Goal: Task Accomplishment & Management: Manage account settings

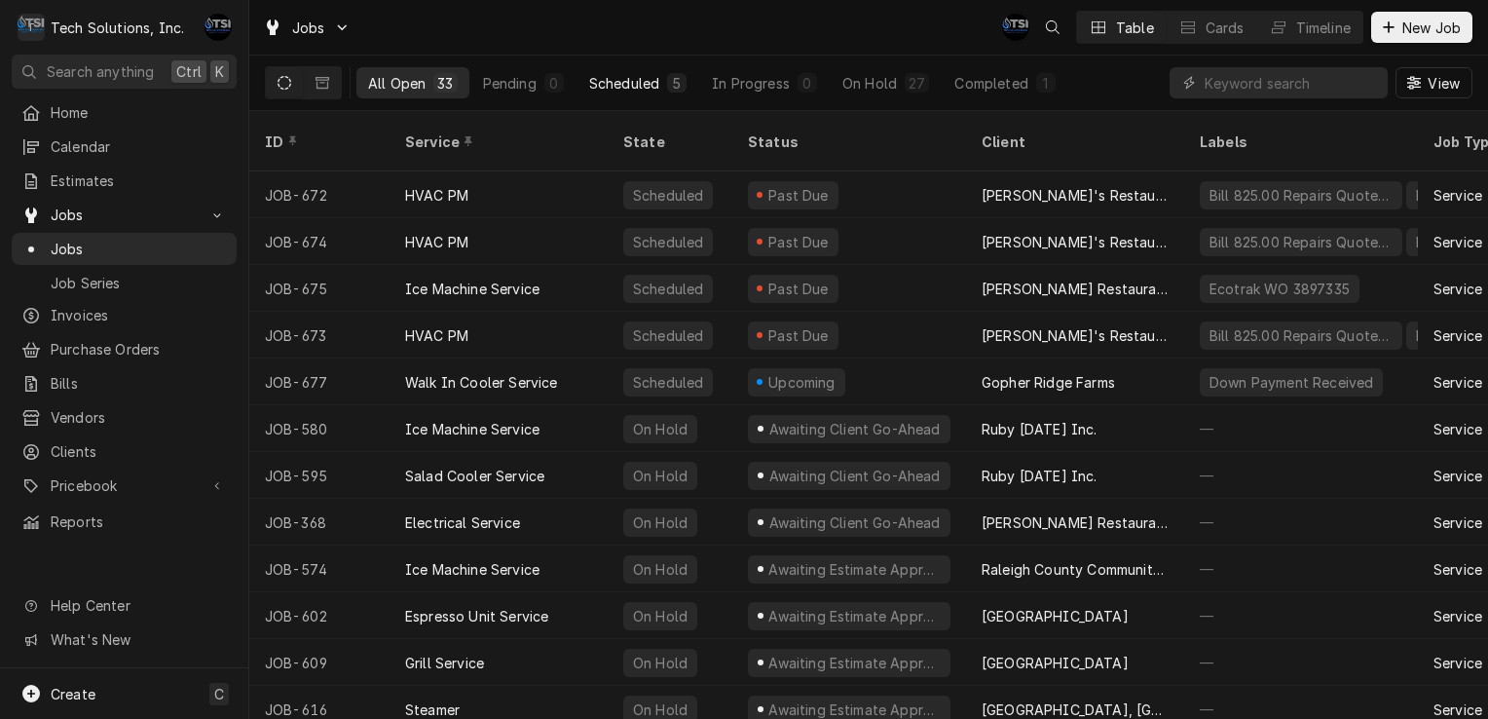
click at [687, 78] on button "Scheduled 5" at bounding box center [638, 82] width 121 height 31
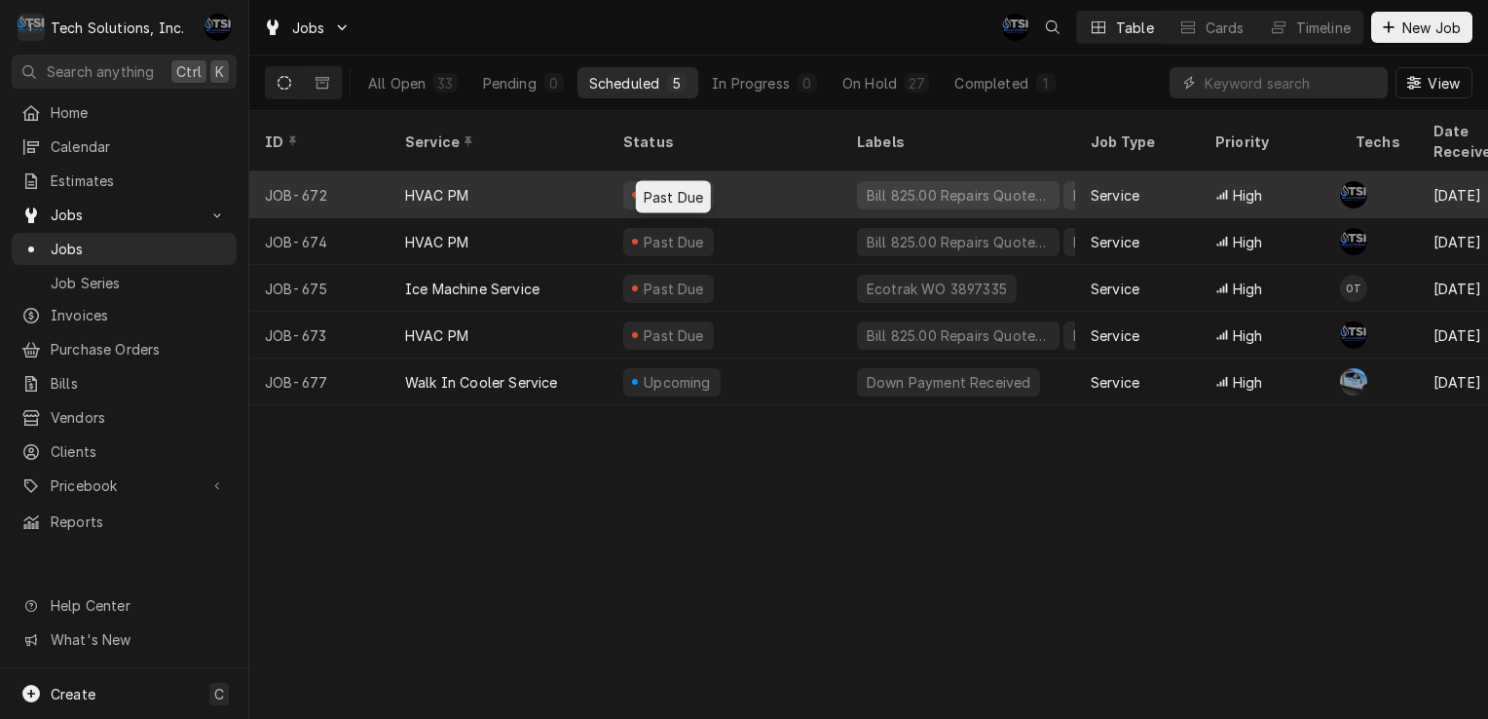
drag, startPoint x: 640, startPoint y: 169, endPoint x: 542, endPoint y: 175, distance: 98.6
click at [542, 175] on div "HVAC PM" at bounding box center [499, 194] width 218 height 47
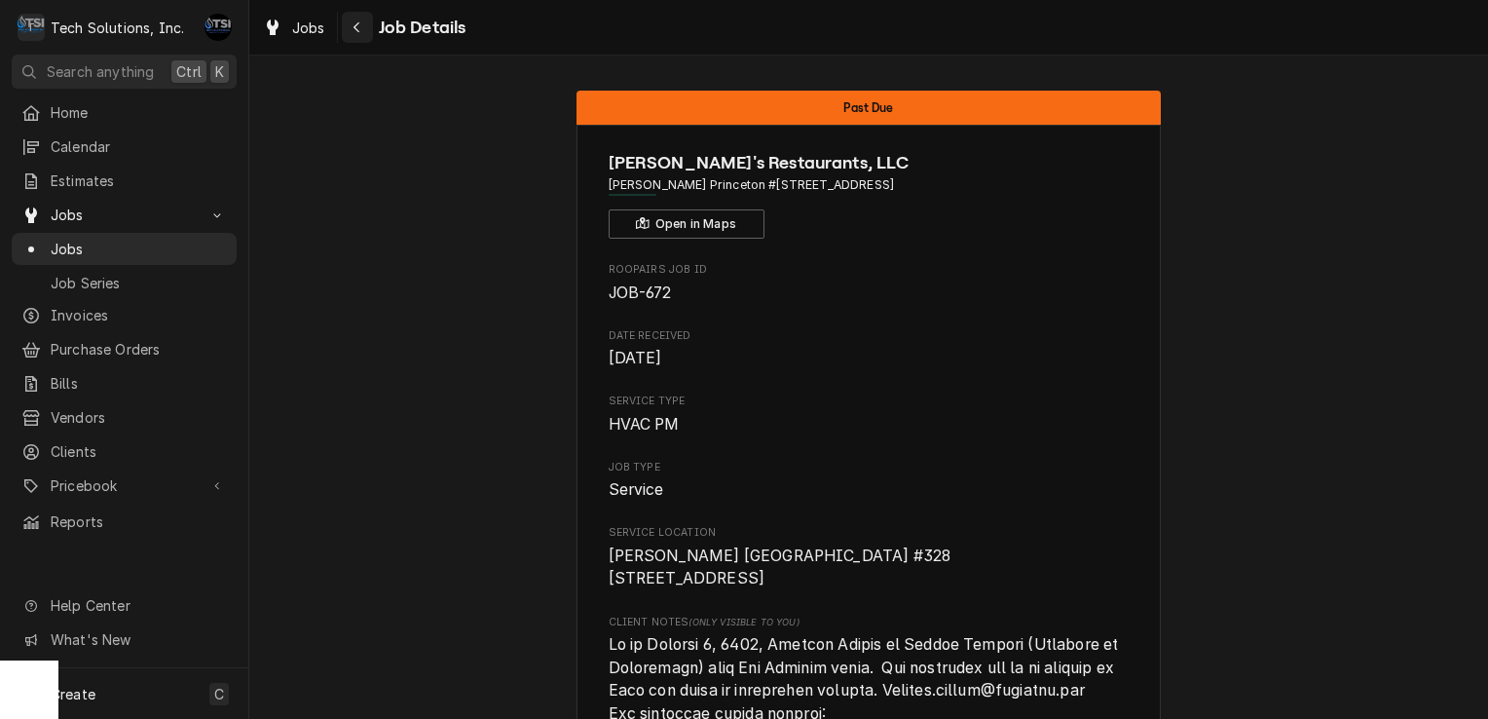
click at [355, 29] on icon "Navigate back" at bounding box center [357, 27] width 9 height 14
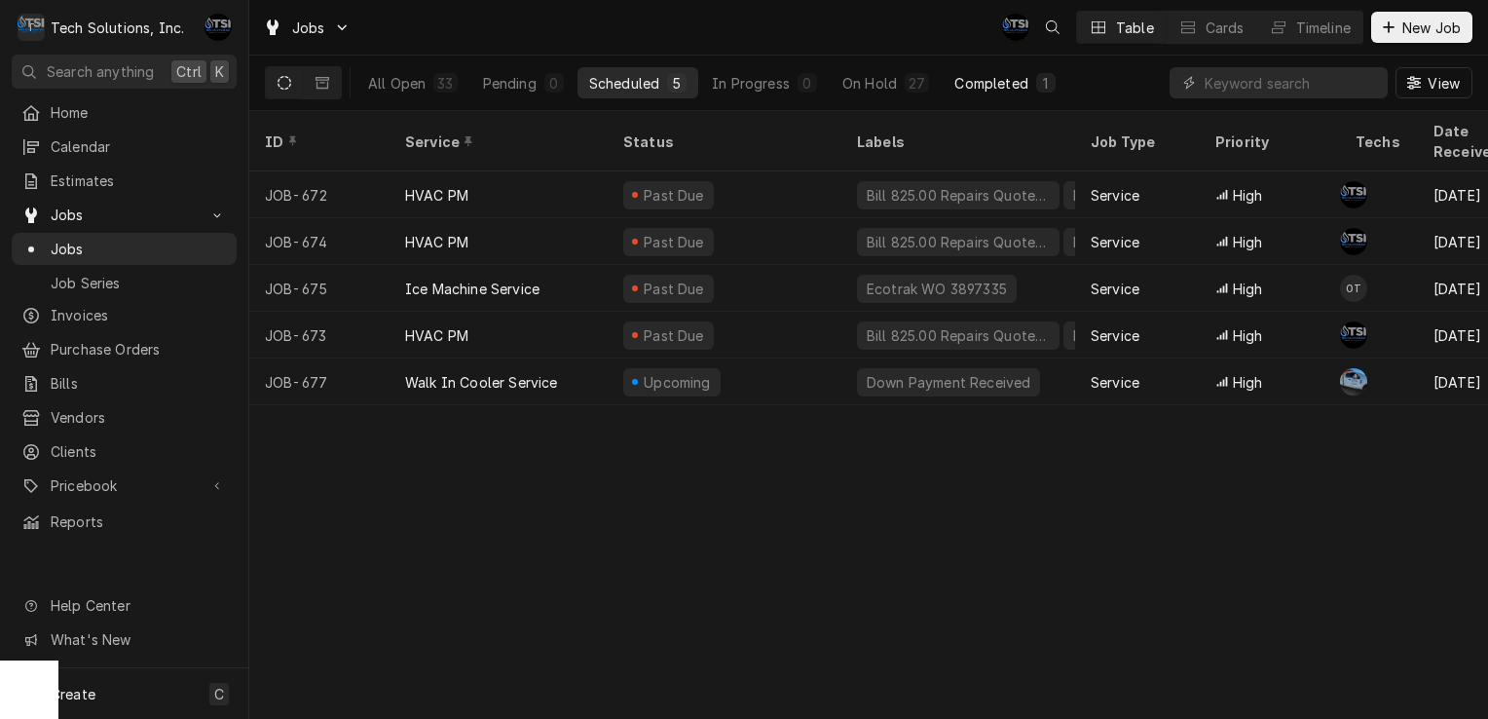
click at [1026, 91] on button "Completed 1" at bounding box center [1005, 82] width 124 height 31
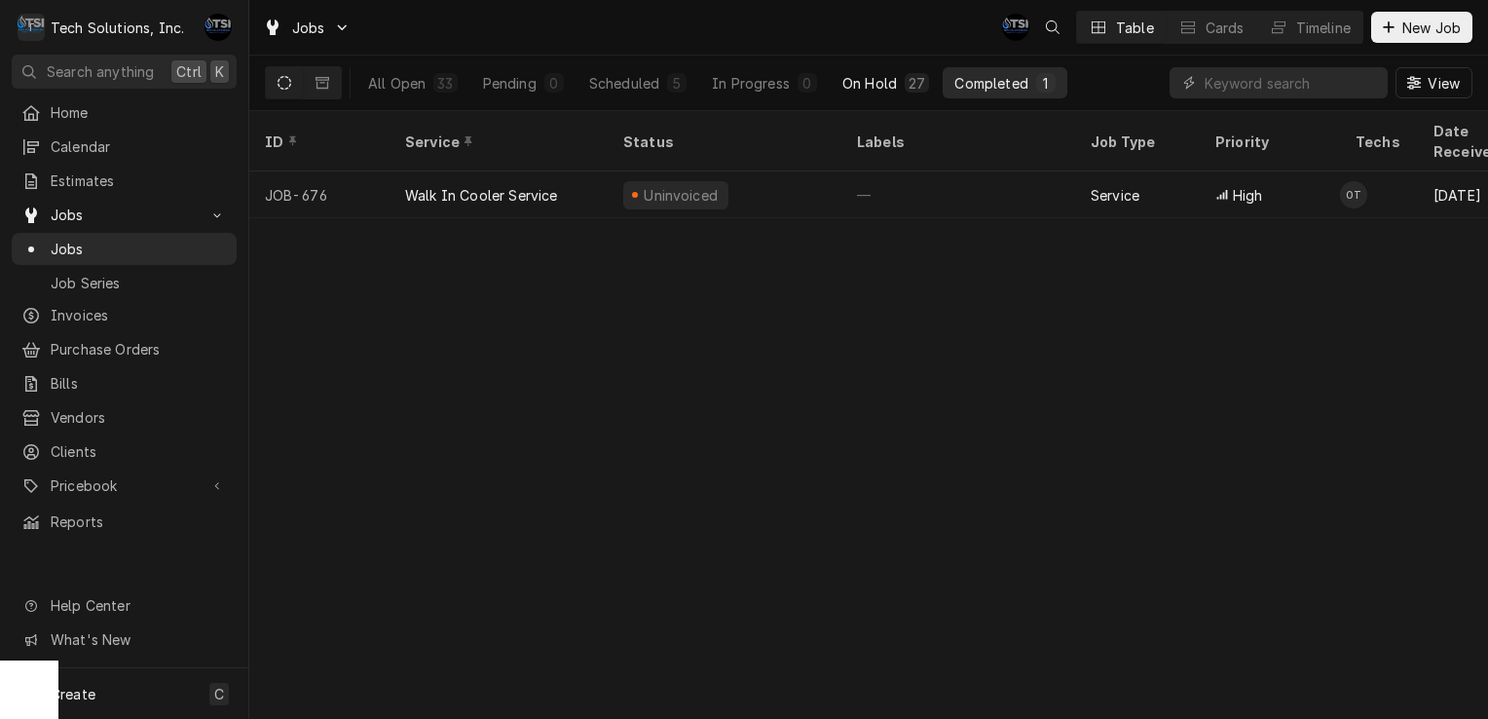
click at [867, 76] on div "On Hold" at bounding box center [870, 83] width 55 height 20
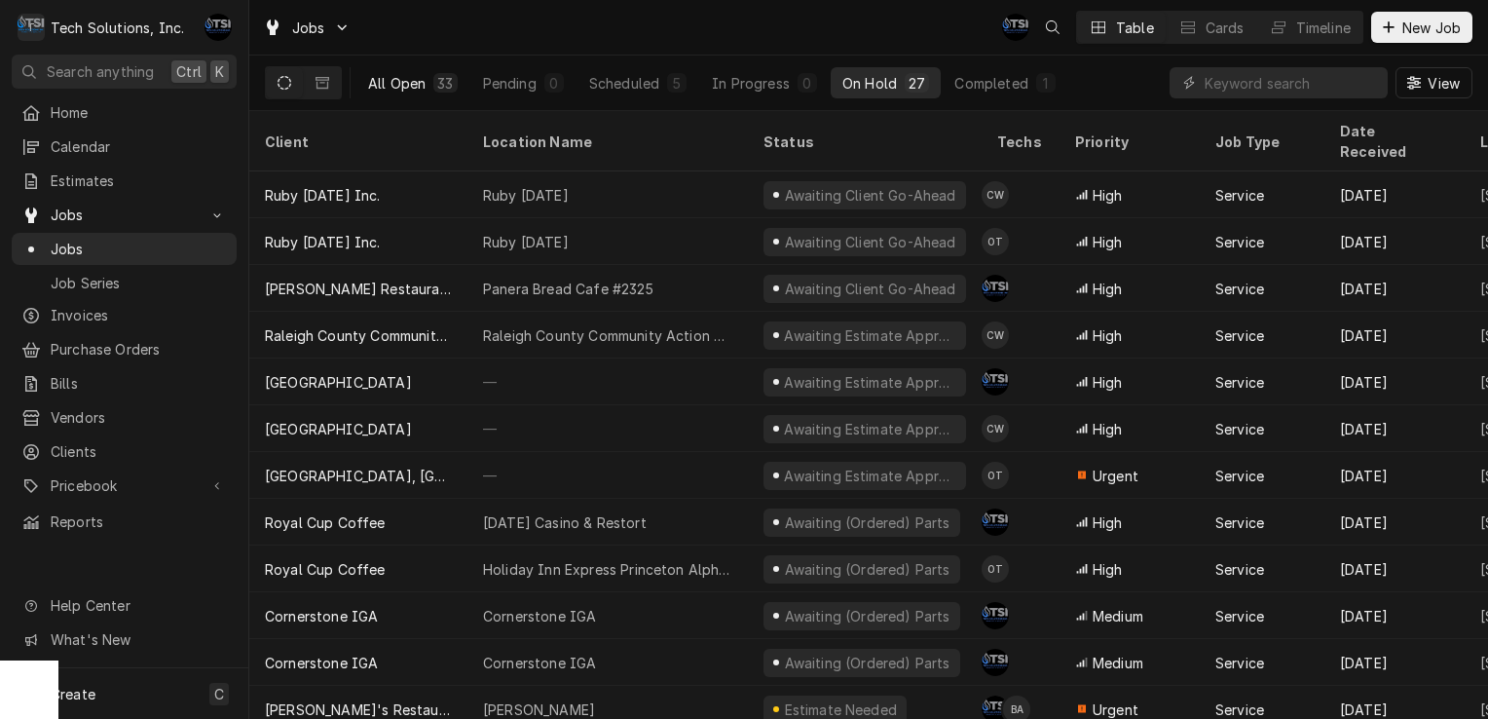
click at [447, 79] on div "33" at bounding box center [445, 83] width 16 height 20
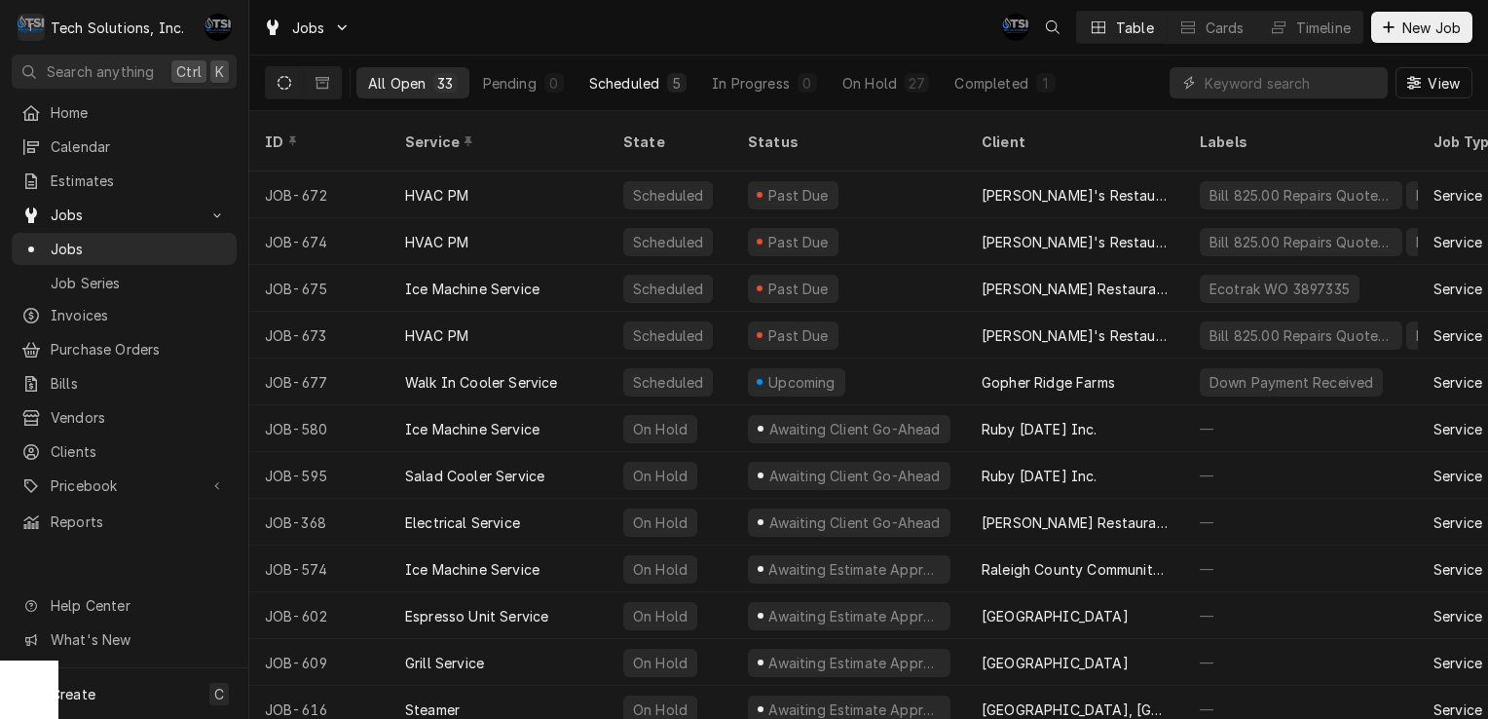
click at [619, 85] on div "Scheduled" at bounding box center [624, 83] width 70 height 20
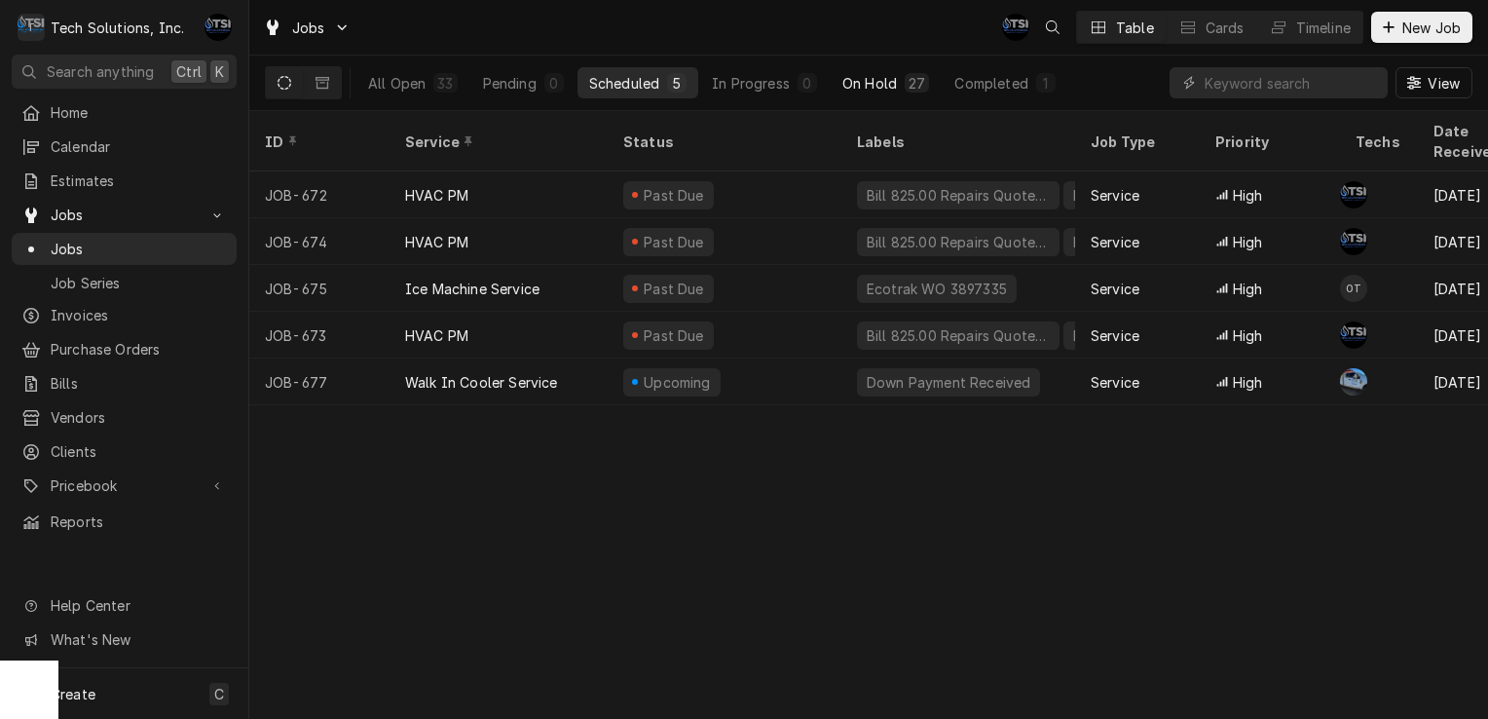
click at [882, 78] on div "On Hold" at bounding box center [870, 83] width 55 height 20
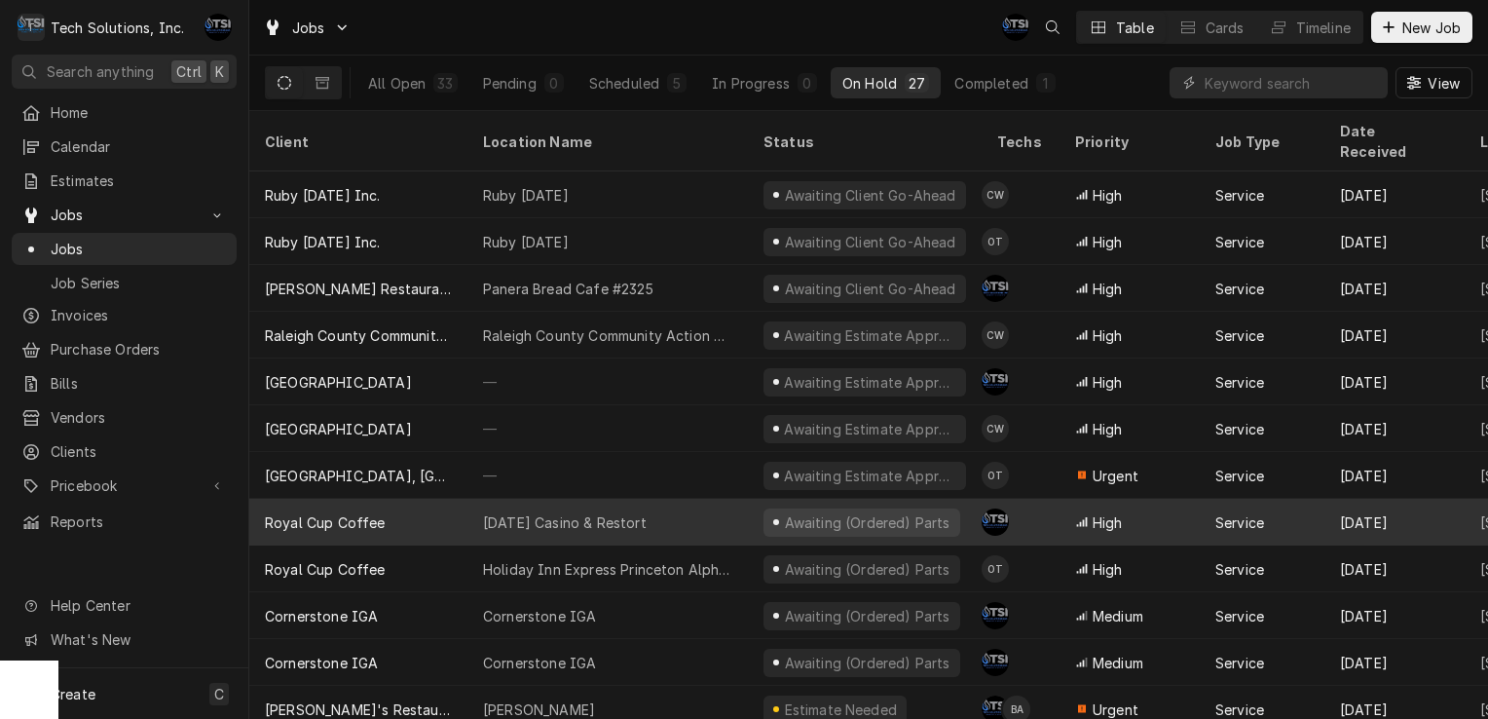
click at [731, 507] on div "[DATE] Casino & Restort" at bounding box center [608, 522] width 281 height 47
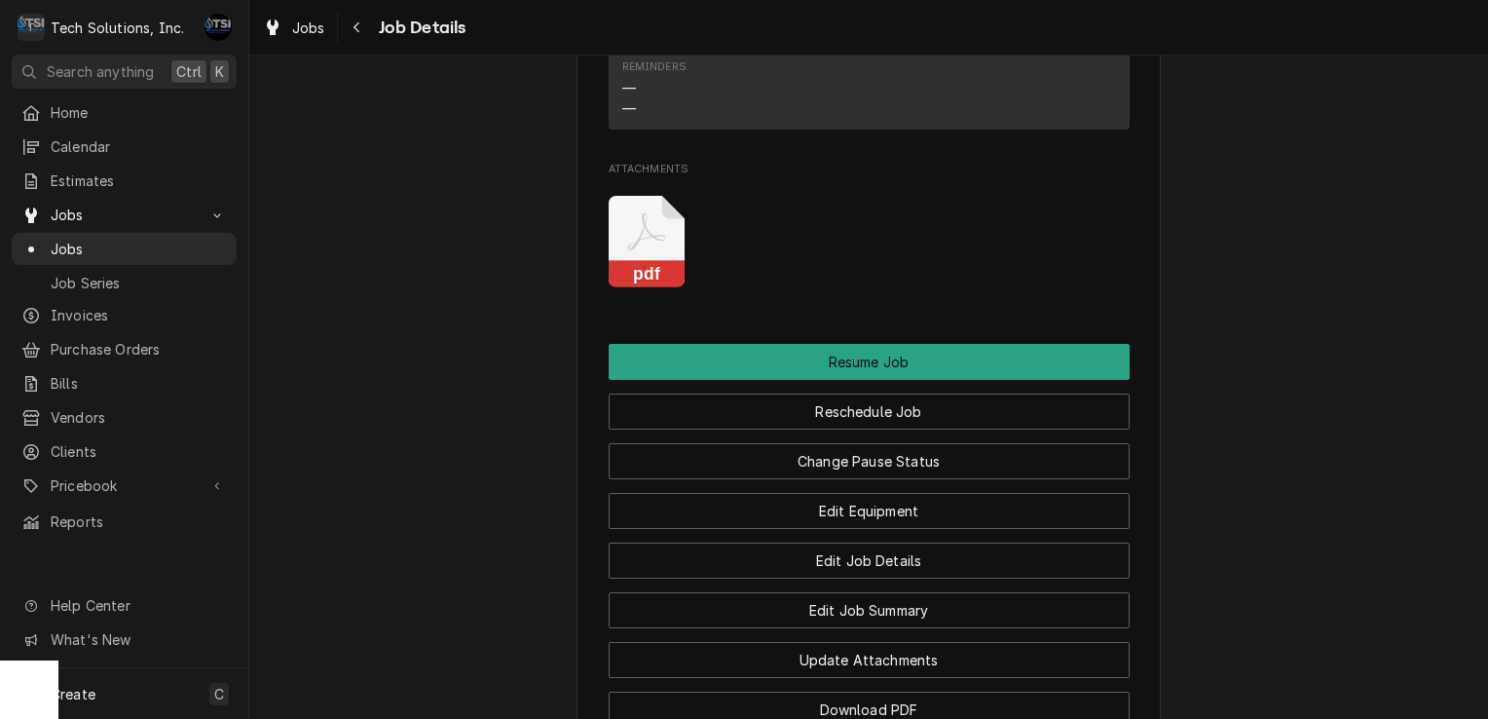
scroll to position [2459, 0]
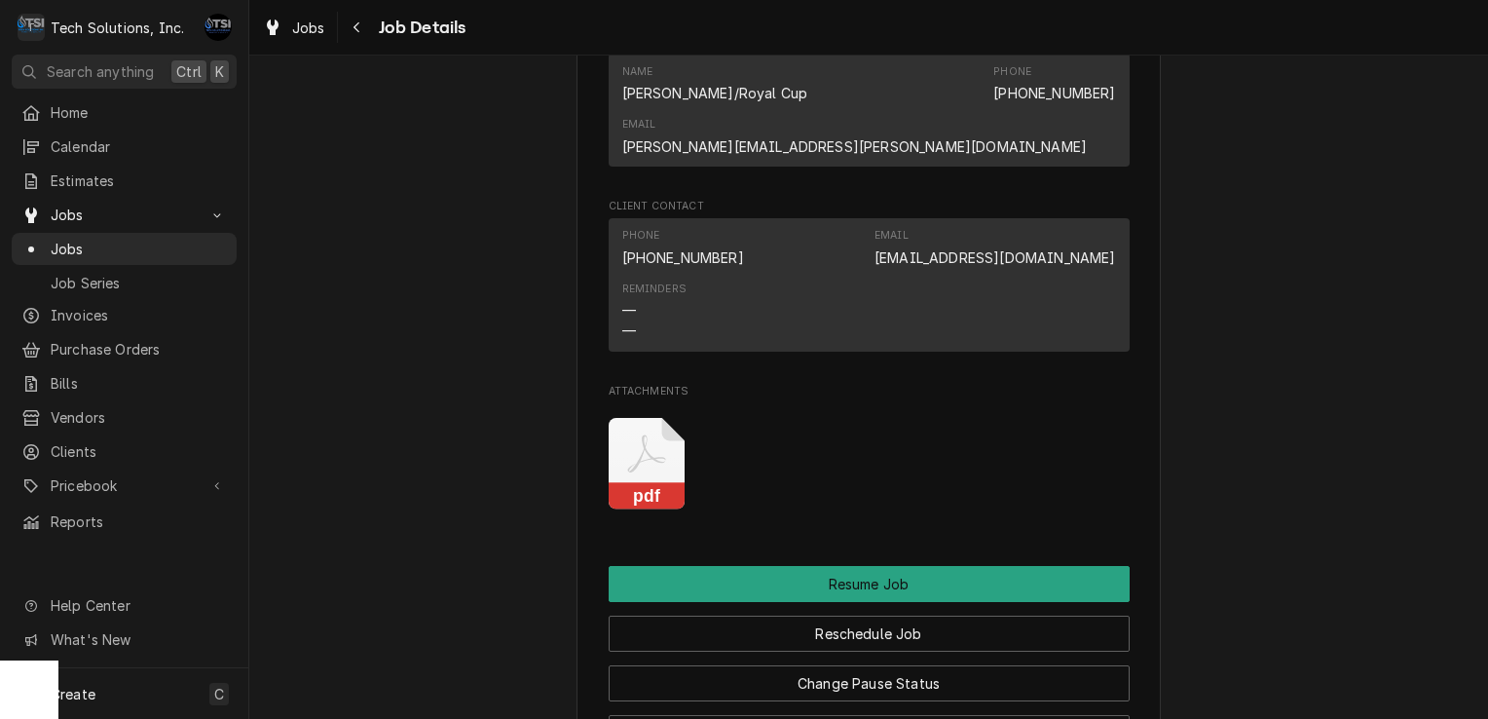
click at [652, 444] on icon "Attachments" at bounding box center [647, 464] width 77 height 93
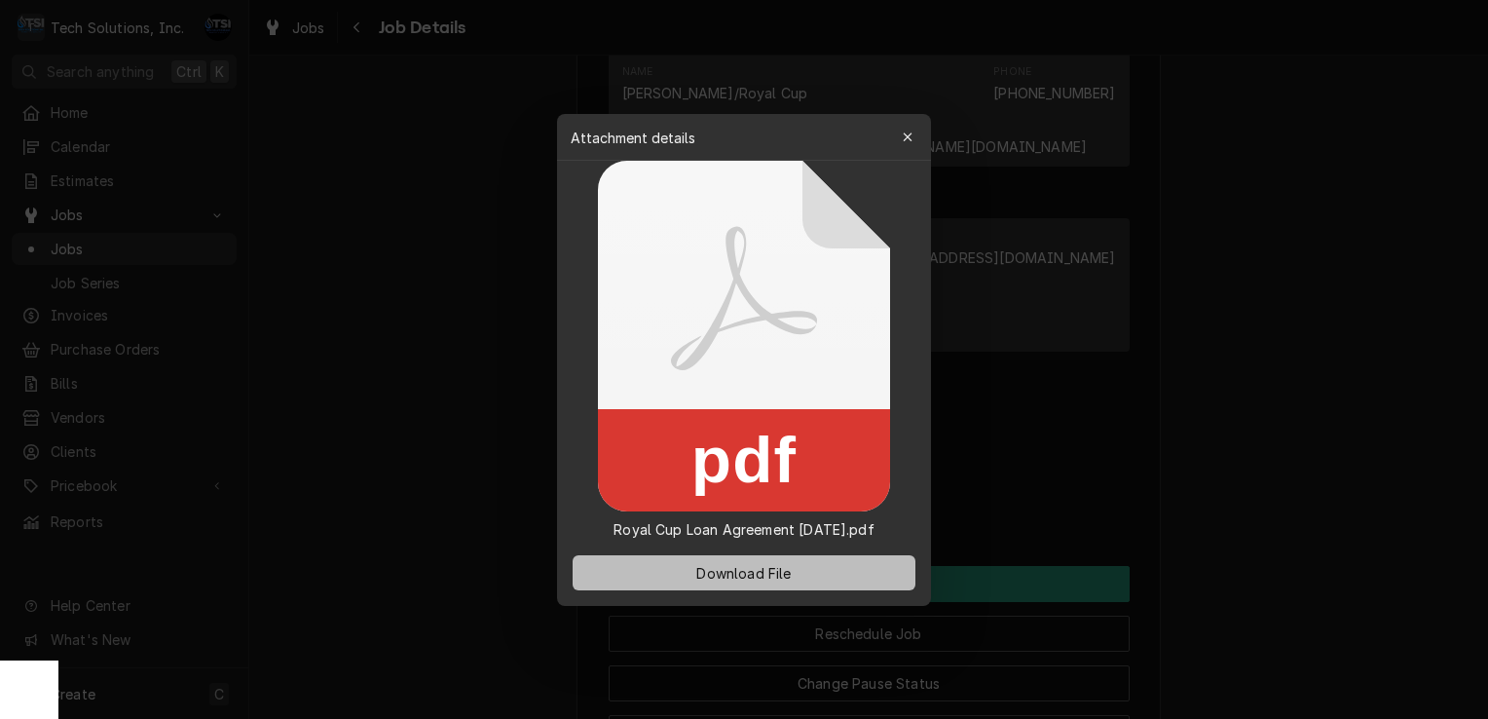
click at [766, 567] on span "Download File" at bounding box center [744, 572] width 102 height 20
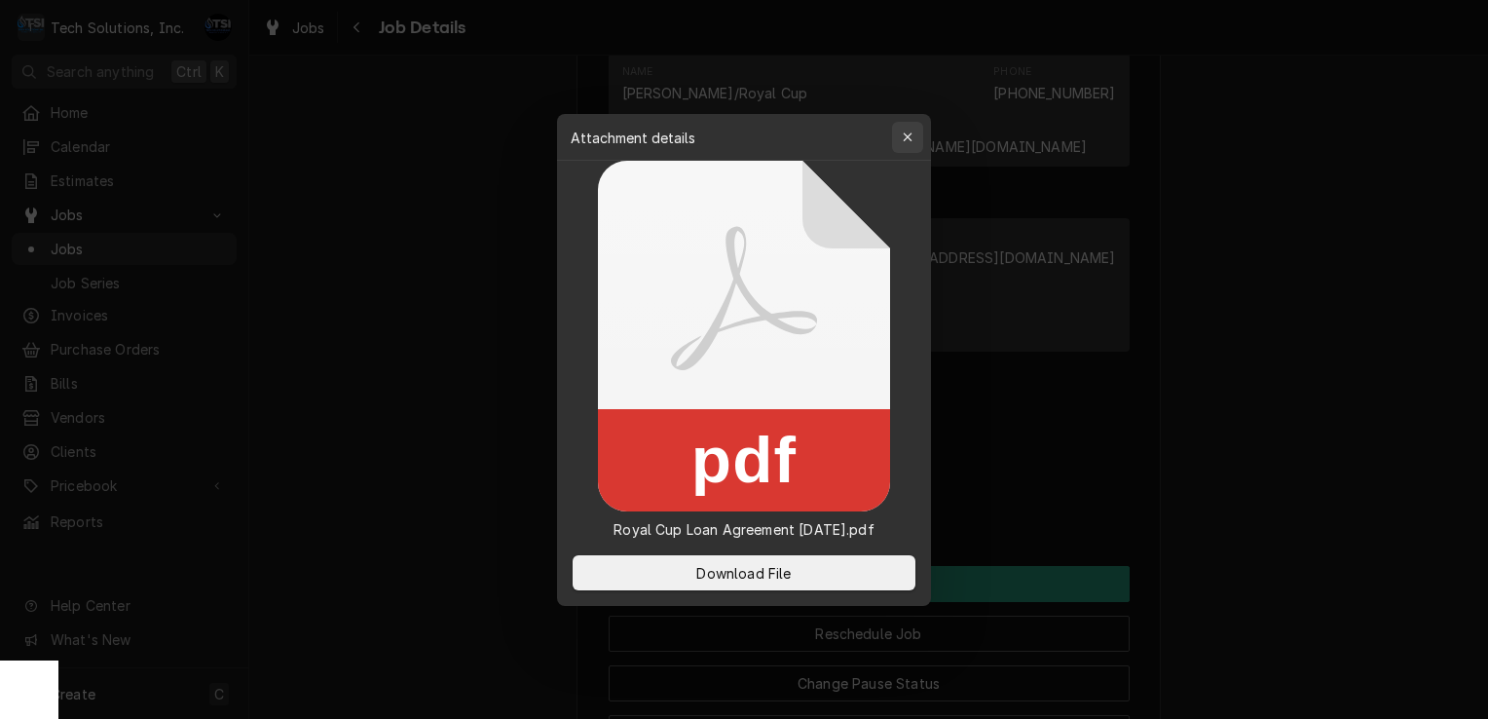
click at [904, 152] on button "button" at bounding box center [907, 137] width 31 height 31
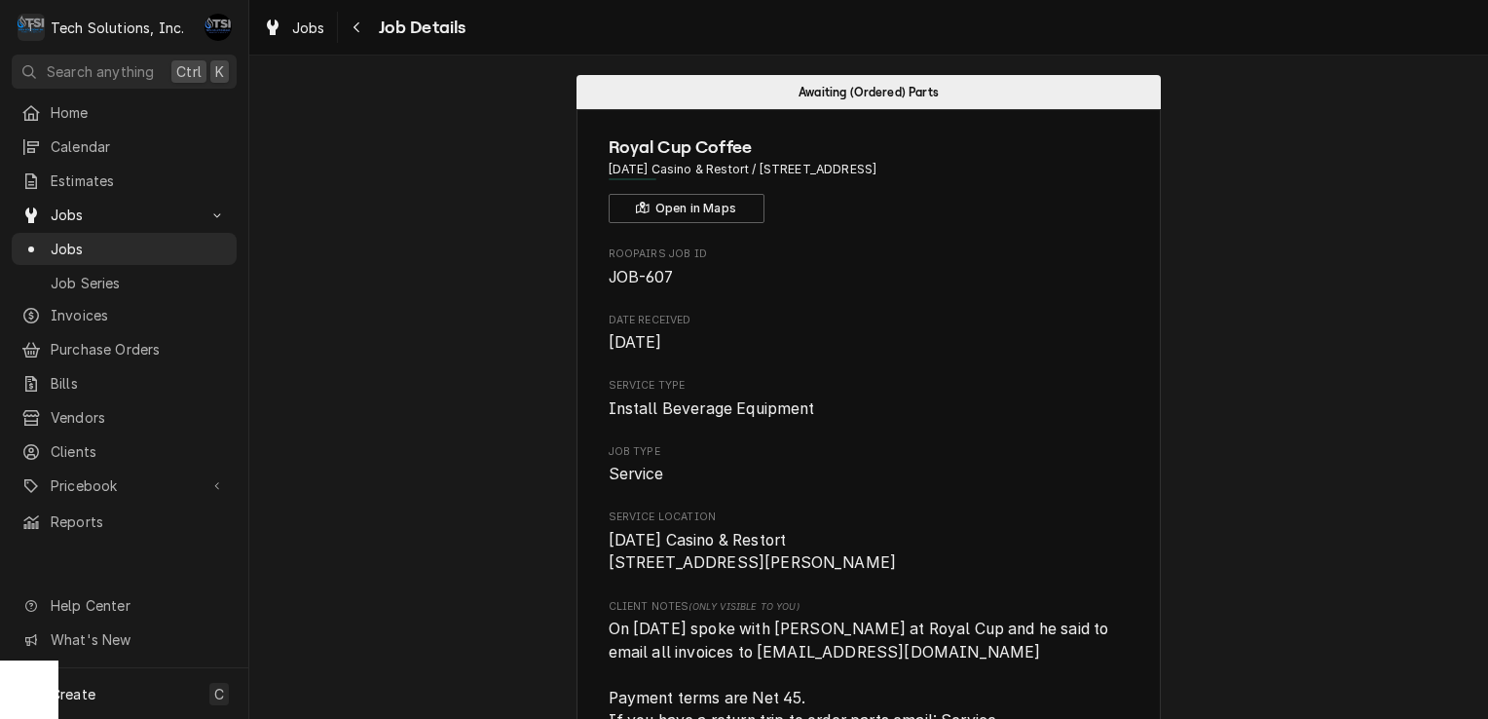
scroll to position [0, 0]
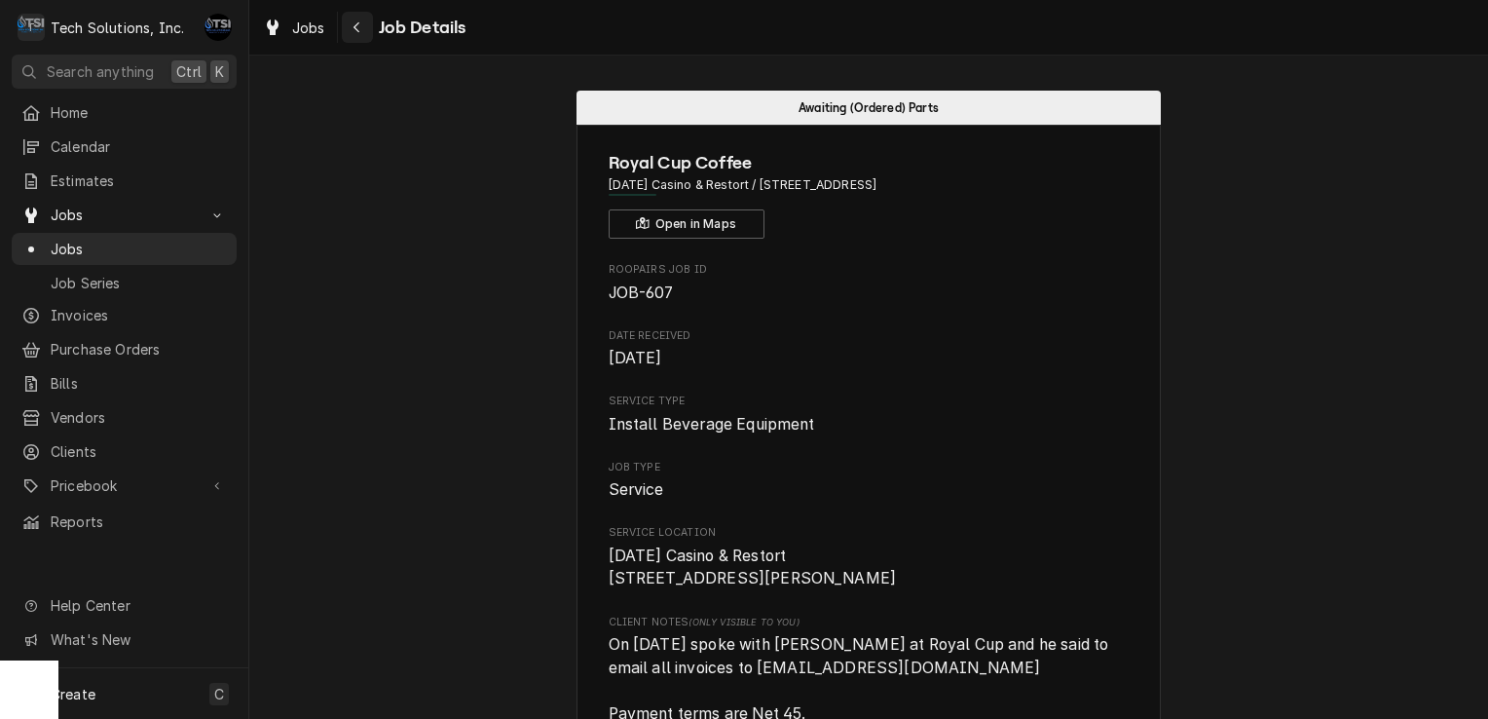
click at [362, 21] on div "Navigate back" at bounding box center [357, 27] width 19 height 19
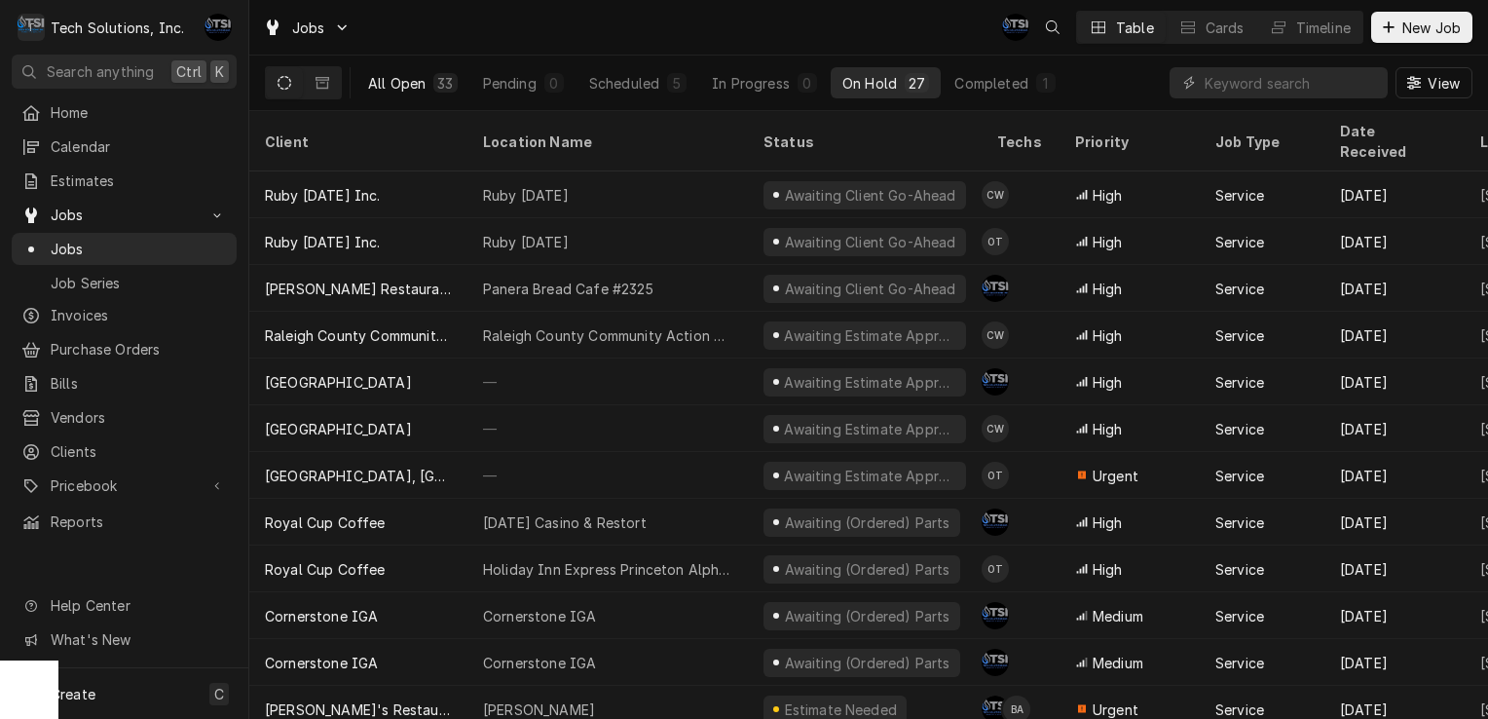
click at [416, 92] on button "All Open 33" at bounding box center [413, 82] width 113 height 31
